Goal: Information Seeking & Learning: Learn about a topic

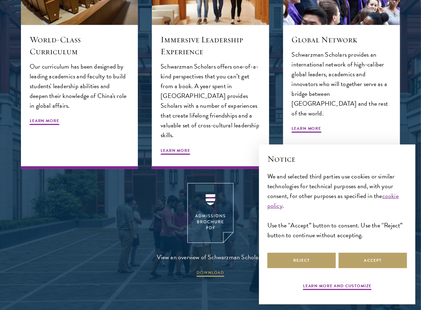
scroll to position [805, 0]
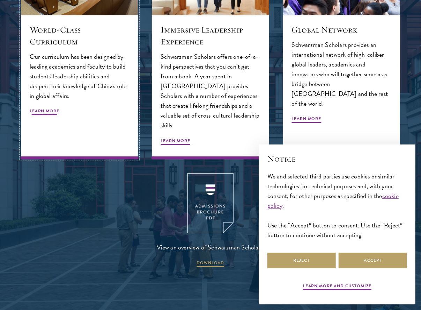
click at [50, 110] on span "Learn More" at bounding box center [45, 112] width 30 height 8
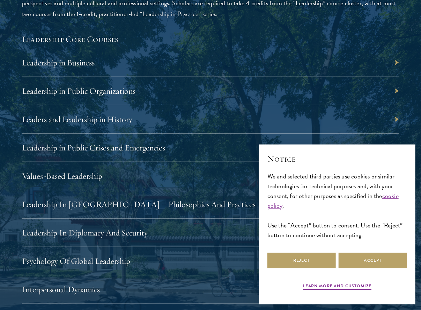
scroll to position [1168, 0]
click at [95, 62] on div "Leadership in Business" at bounding box center [210, 63] width 377 height 28
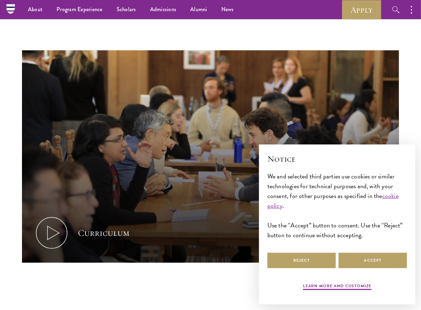
scroll to position [56, 0]
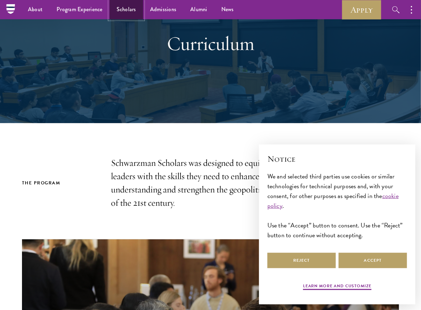
click at [126, 9] on link "Scholars" at bounding box center [127, 9] width 34 height 19
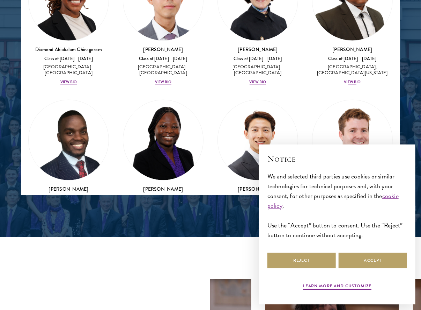
scroll to position [201, 0]
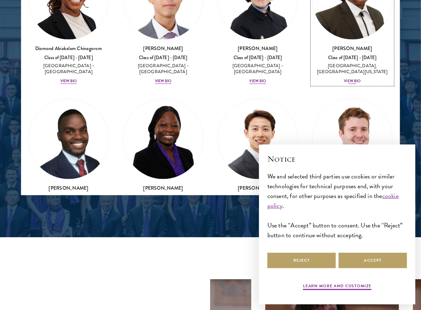
click at [351, 79] on div "View Bio" at bounding box center [352, 81] width 17 height 6
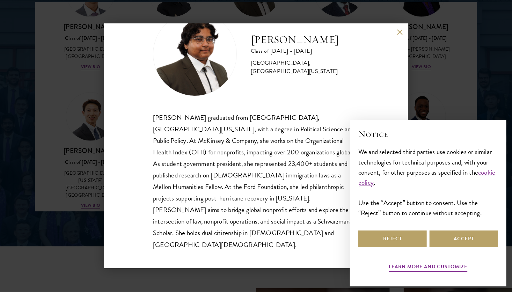
scroll to position [24, 0]
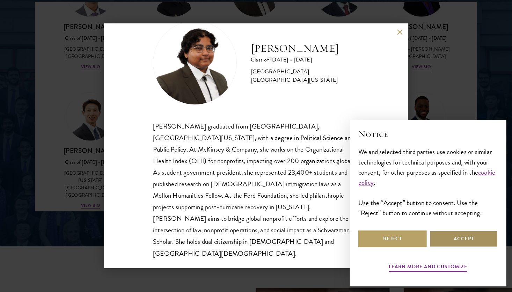
click at [421, 239] on button "Accept" at bounding box center [464, 239] width 68 height 17
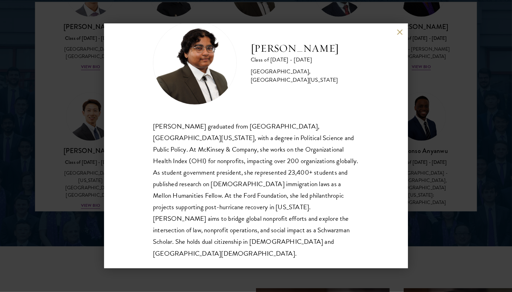
click at [397, 32] on div "[PERSON_NAME] Class of [DATE] - [DATE] [GEOGRAPHIC_DATA] - [GEOGRAPHIC_DATA], […" at bounding box center [256, 146] width 304 height 245
click at [399, 31] on button at bounding box center [400, 32] width 6 height 6
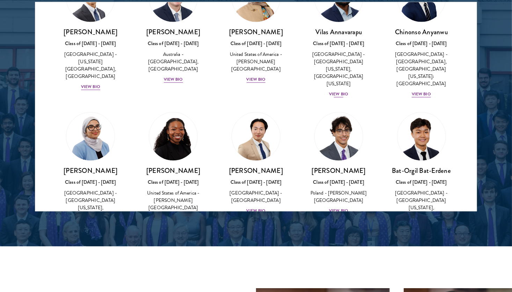
scroll to position [320, 0]
click at [251, 132] on img at bounding box center [256, 136] width 53 height 53
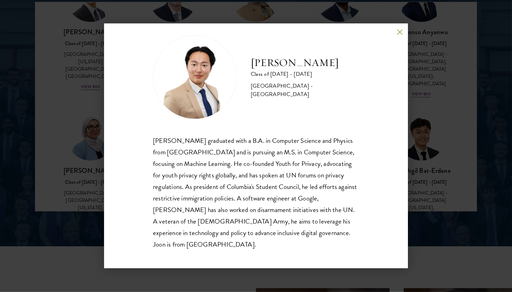
scroll to position [12, 0]
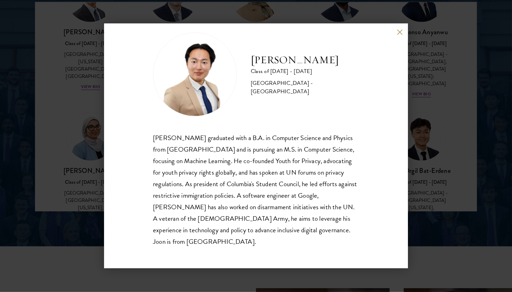
click at [397, 32] on button at bounding box center [400, 32] width 6 height 6
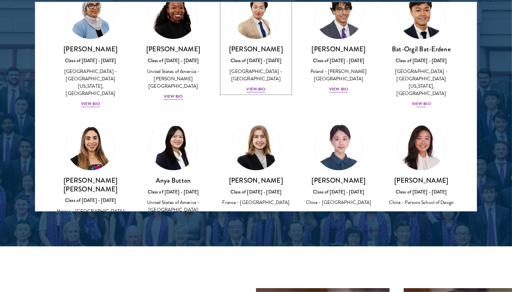
scroll to position [454, 0]
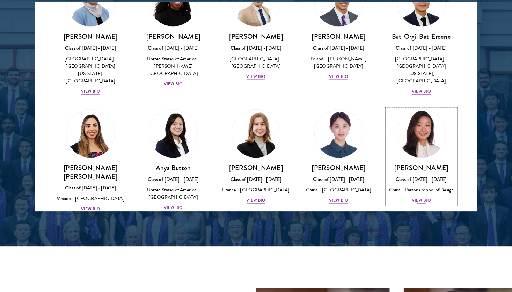
click at [420, 126] on img at bounding box center [421, 133] width 53 height 53
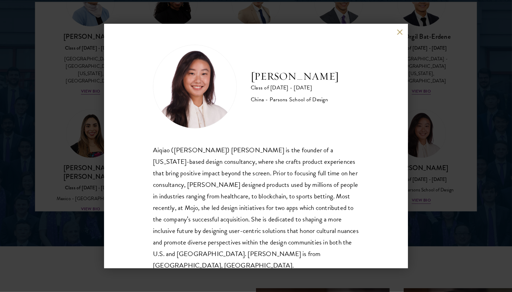
scroll to position [12, 0]
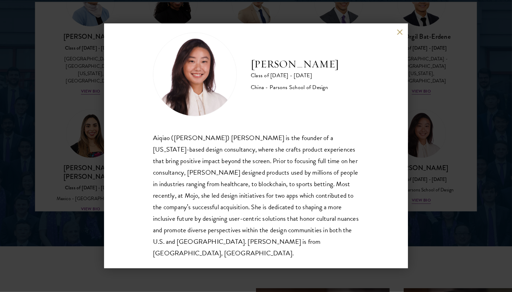
click at [394, 34] on div "[PERSON_NAME] Class of [DATE] - [DATE] China - [PERSON_NAME] School of Design […" at bounding box center [256, 146] width 304 height 245
click at [398, 34] on button at bounding box center [400, 32] width 6 height 6
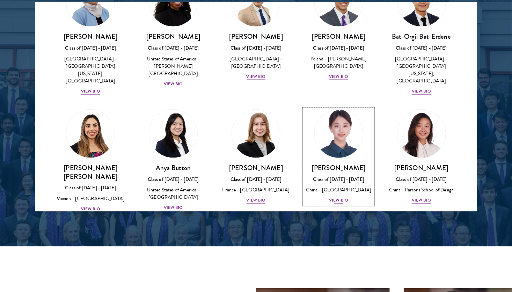
click at [341, 107] on img at bounding box center [338, 133] width 53 height 53
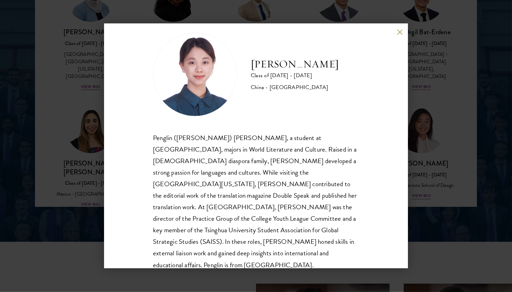
scroll to position [936, 0]
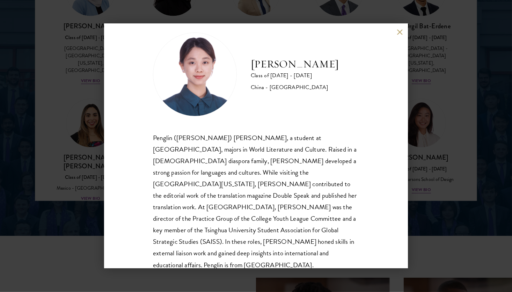
click at [397, 32] on button at bounding box center [400, 32] width 6 height 6
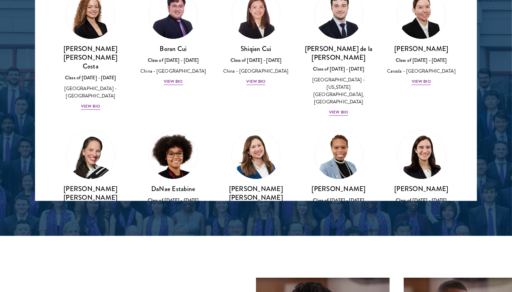
scroll to position [821, 0]
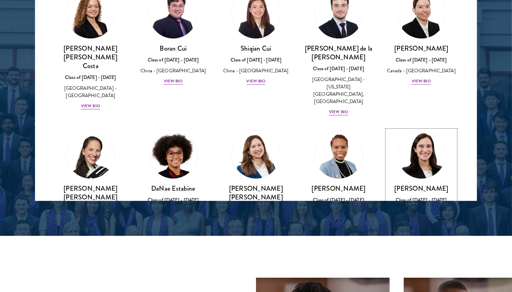
click at [416, 128] on img at bounding box center [421, 154] width 53 height 53
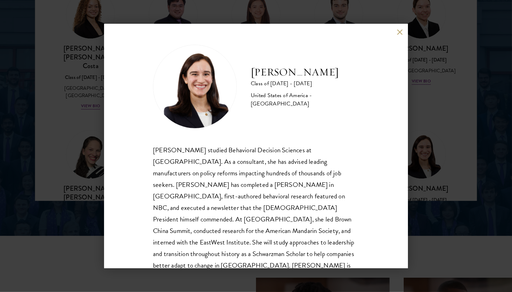
click at [399, 31] on button at bounding box center [400, 32] width 6 height 6
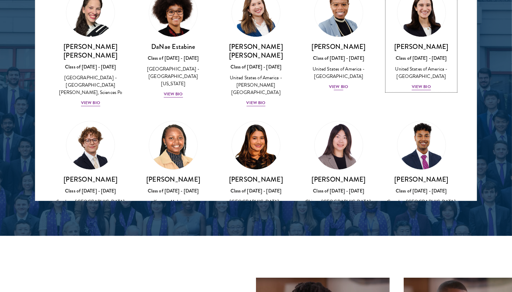
scroll to position [963, 0]
click at [82, 119] on img at bounding box center [90, 145] width 53 height 53
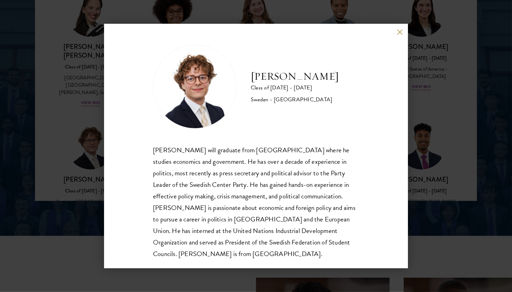
click at [399, 36] on div "[PERSON_NAME] Class of [DATE] - [DATE] [GEOGRAPHIC_DATA] - [GEOGRAPHIC_DATA] [P…" at bounding box center [256, 146] width 304 height 245
click at [397, 37] on div "[PERSON_NAME] Class of [DATE] - [DATE] [GEOGRAPHIC_DATA] - [GEOGRAPHIC_DATA] [P…" at bounding box center [256, 146] width 304 height 245
click at [398, 32] on button at bounding box center [400, 32] width 6 height 6
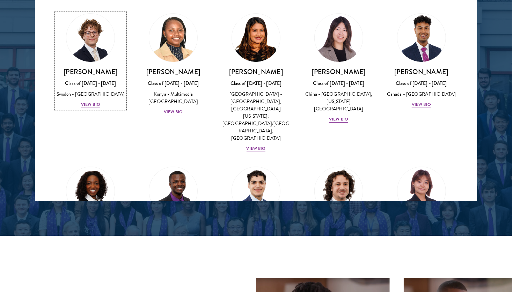
scroll to position [1100, 0]
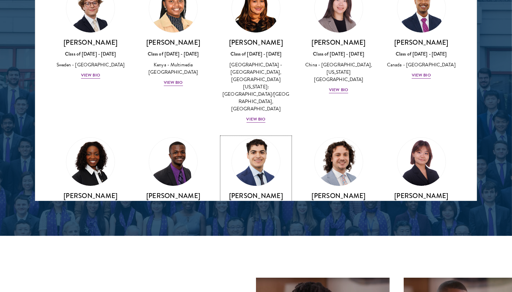
click at [259, 135] on img at bounding box center [256, 161] width 53 height 53
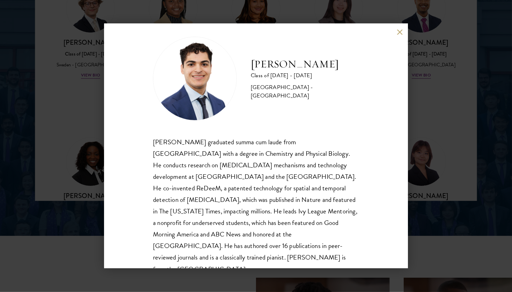
scroll to position [24, 0]
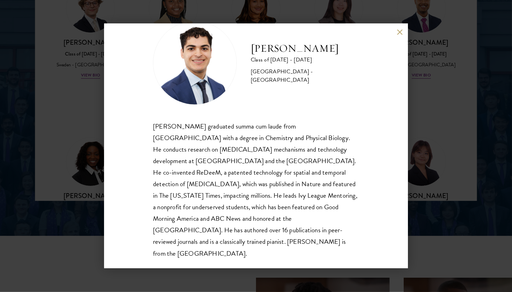
click at [397, 32] on button at bounding box center [400, 32] width 6 height 6
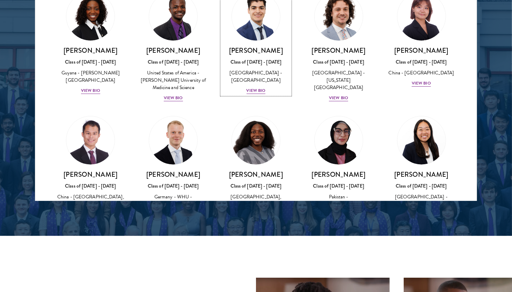
scroll to position [1319, 0]
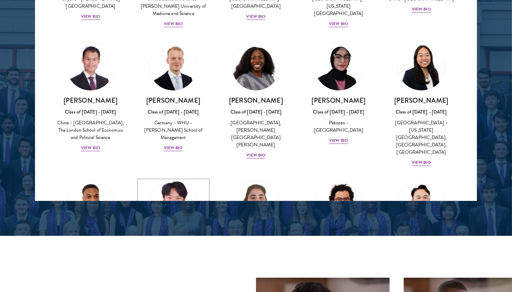
click at [173, 179] on img at bounding box center [173, 205] width 53 height 53
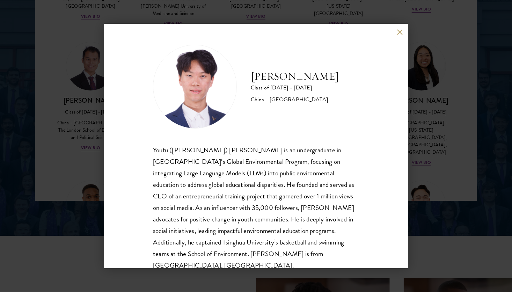
scroll to position [12, 0]
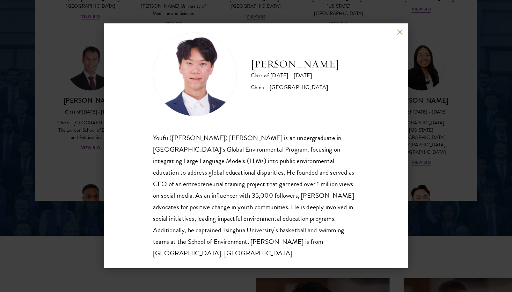
click at [75, 169] on div "[PERSON_NAME] Class of [DATE] - [DATE] [GEOGRAPHIC_DATA] - [GEOGRAPHIC_DATA] [P…" at bounding box center [256, 146] width 512 height 292
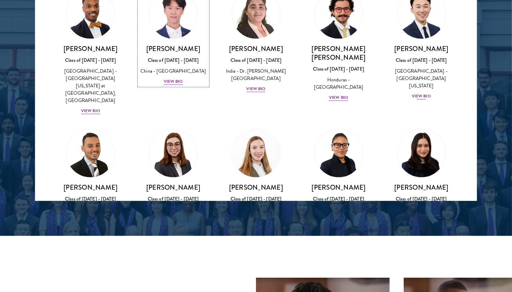
scroll to position [1519, 0]
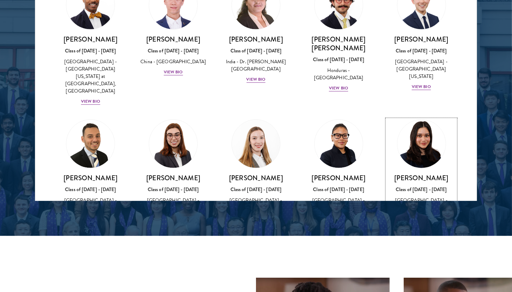
click at [408, 117] on img at bounding box center [421, 143] width 53 height 53
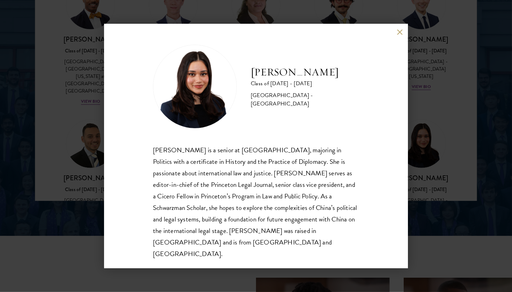
click at [421, 136] on div "[PERSON_NAME] Class of [DATE] - [DATE] [GEOGRAPHIC_DATA] - [GEOGRAPHIC_DATA] [P…" at bounding box center [256, 146] width 512 height 292
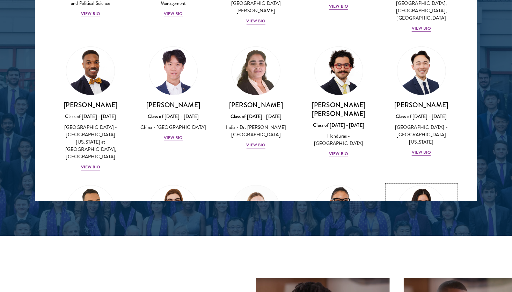
scroll to position [1467, 0]
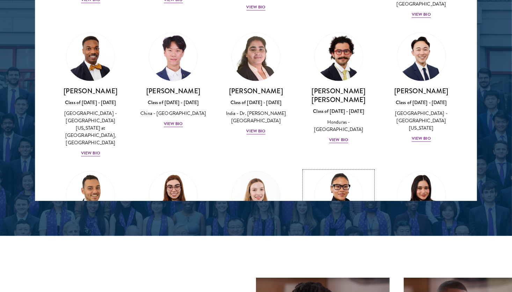
click at [335, 169] on img at bounding box center [338, 195] width 53 height 53
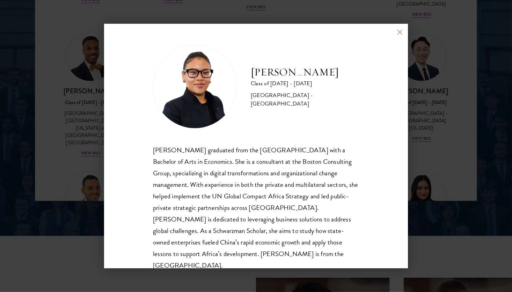
scroll to position [12, 0]
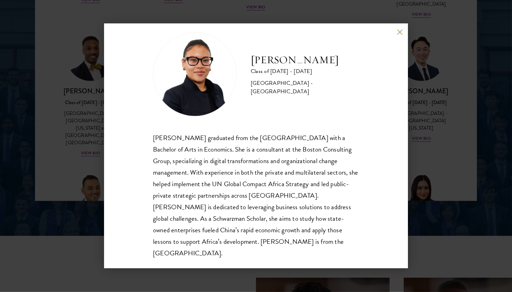
click at [58, 159] on div "[PERSON_NAME] Class of [DATE] - [DATE] [GEOGRAPHIC_DATA] - [GEOGRAPHIC_DATA] [P…" at bounding box center [256, 146] width 512 height 292
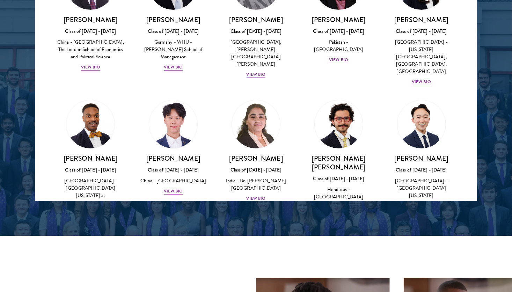
scroll to position [1498, 0]
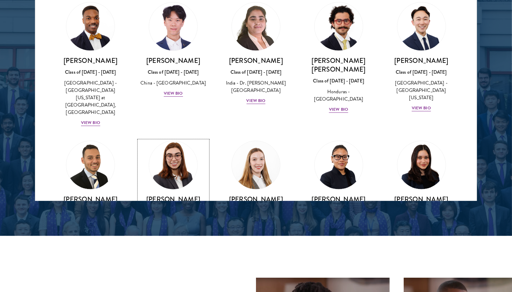
click at [172, 139] on img at bounding box center [173, 165] width 53 height 53
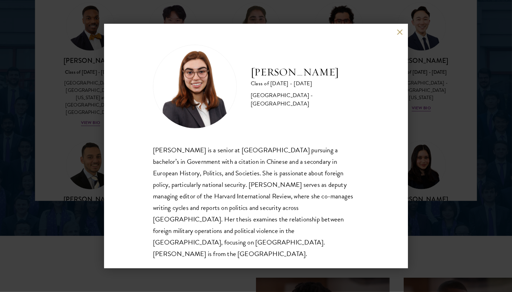
drag, startPoint x: 55, startPoint y: 119, endPoint x: 71, endPoint y: 119, distance: 15.7
click at [55, 119] on div "[PERSON_NAME] Class of [DATE] - [DATE] [GEOGRAPHIC_DATA] - [GEOGRAPHIC_DATA] [P…" at bounding box center [256, 146] width 512 height 292
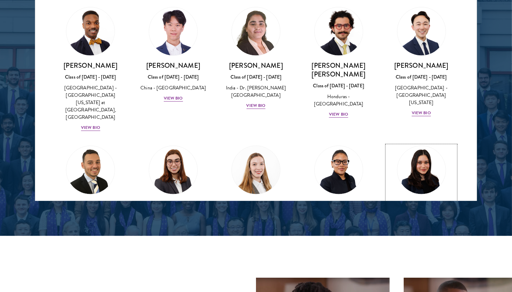
scroll to position [1551, 0]
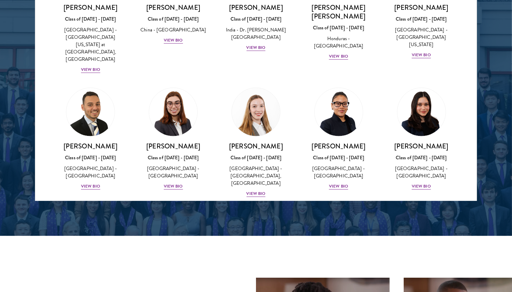
click at [256, 210] on img at bounding box center [256, 236] width 53 height 53
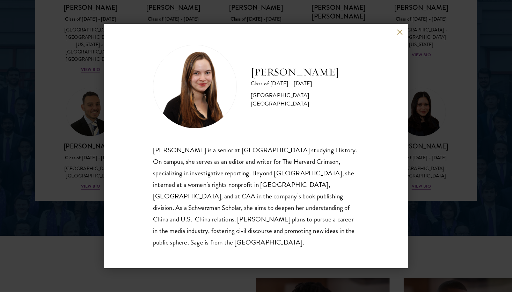
click at [398, 35] on button at bounding box center [400, 32] width 6 height 6
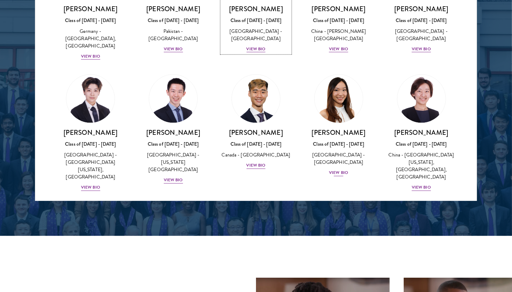
scroll to position [1820, 0]
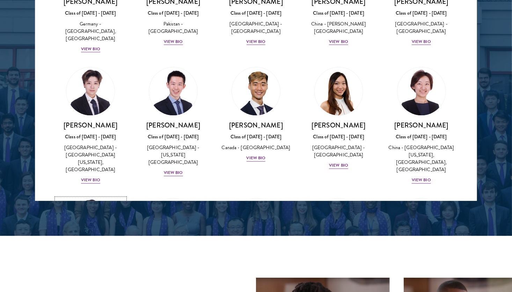
click at [95, 196] on img at bounding box center [90, 222] width 53 height 53
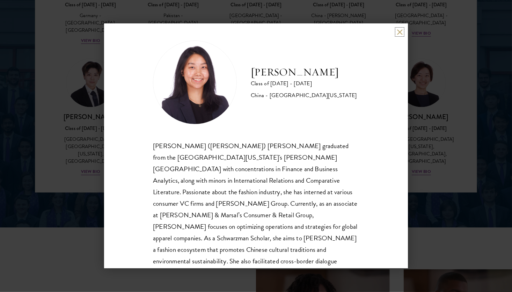
scroll to position [24, 0]
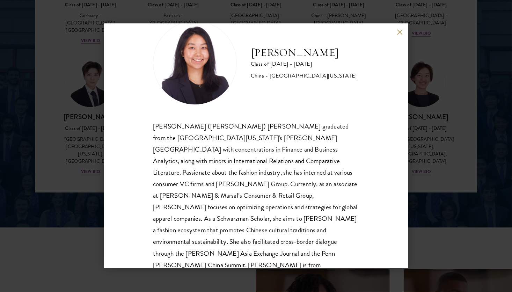
click at [421, 78] on div "[PERSON_NAME] Class of [DATE] - [DATE] [GEOGRAPHIC_DATA] - [GEOGRAPHIC_DATA][US…" at bounding box center [256, 146] width 512 height 292
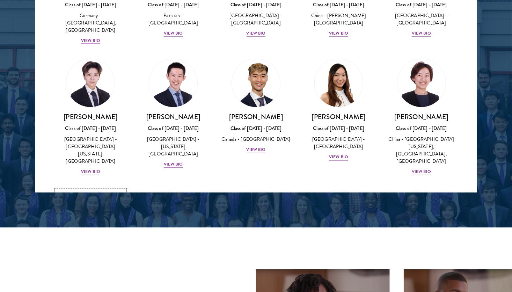
scroll to position [1826, 0]
